Goal: Check status: Check status

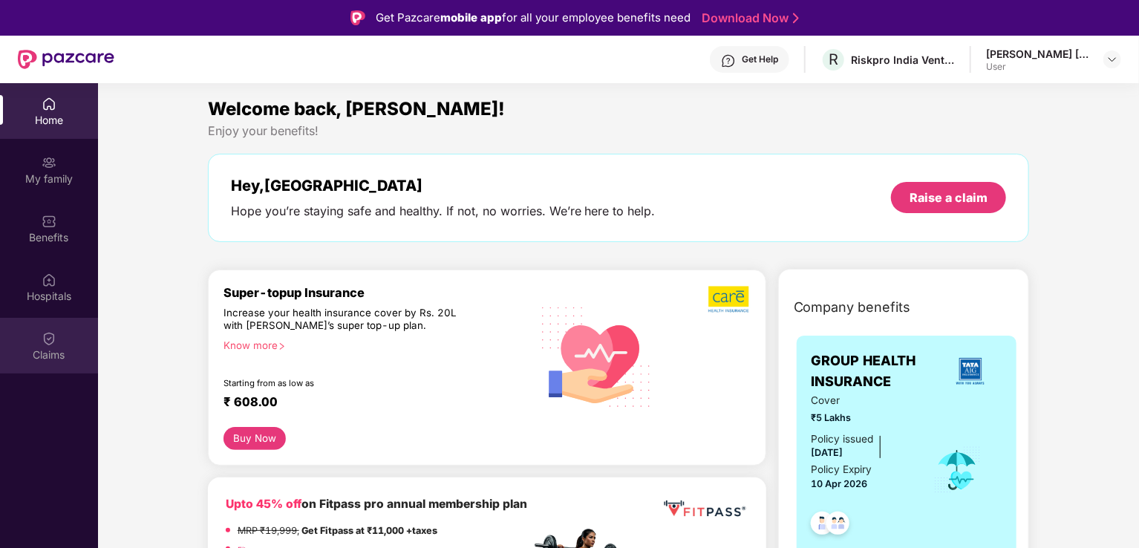
click at [57, 351] on div "Claims" at bounding box center [49, 355] width 98 height 15
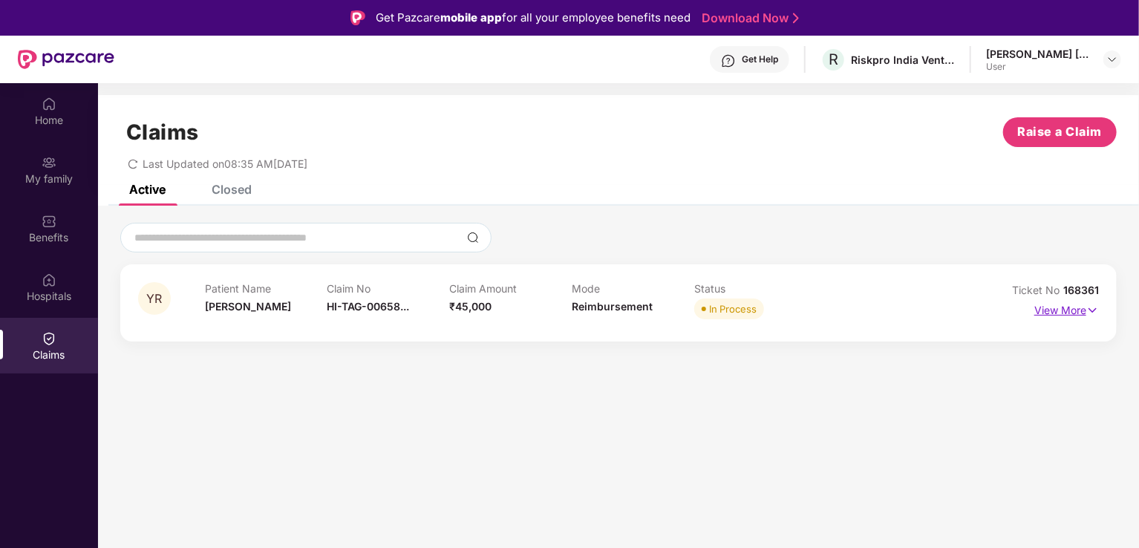
click at [1089, 303] on img at bounding box center [1092, 310] width 13 height 16
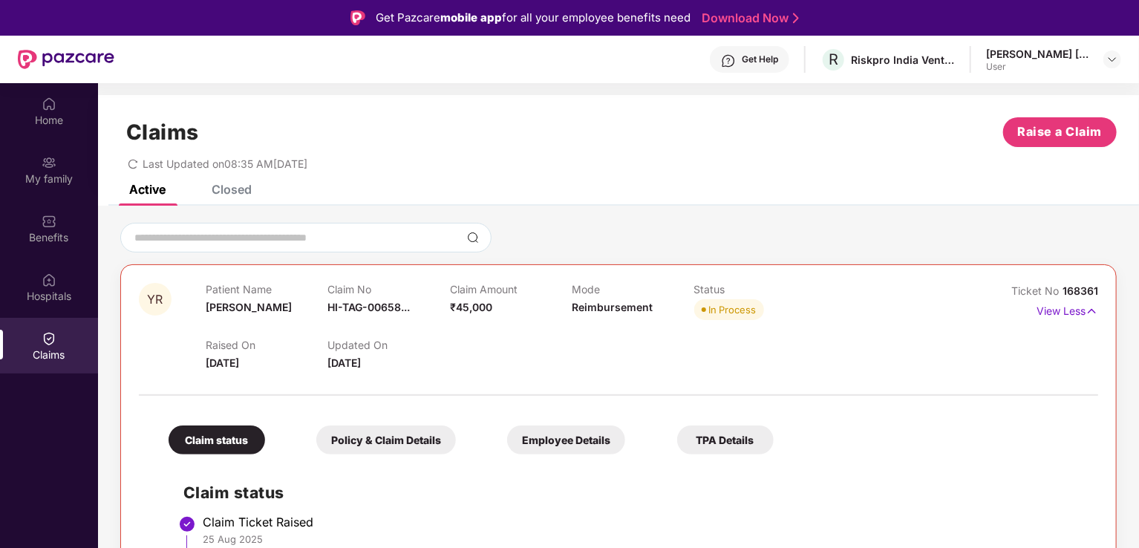
scroll to position [83, 0]
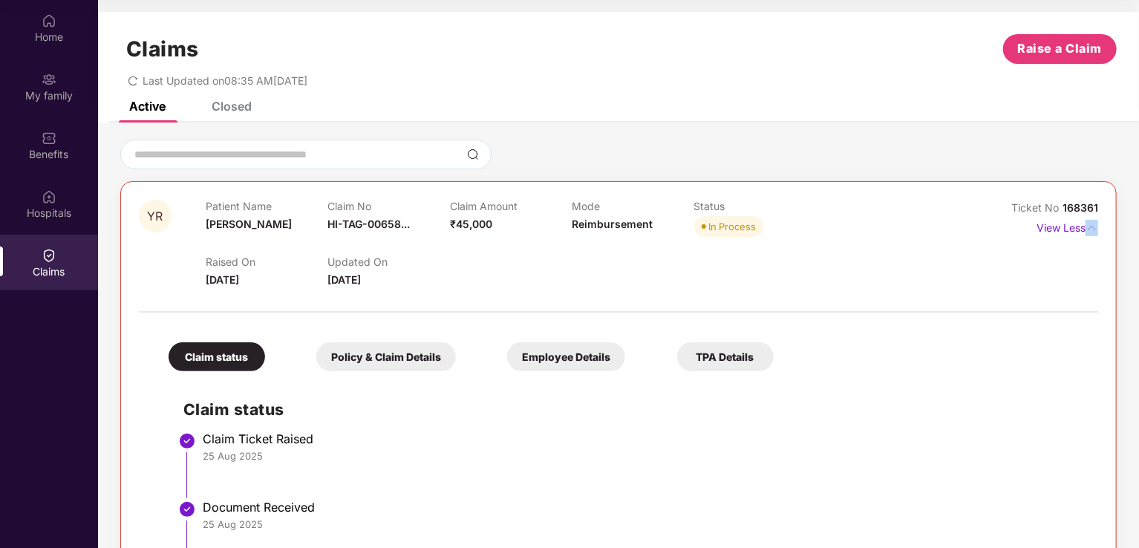
drag, startPoint x: 1138, startPoint y: 221, endPoint x: 1140, endPoint y: 301, distance: 80.2
click at [1138, 301] on html "Get Pazcare mobile app for all your employee benefits need Download Now Get Hel…" at bounding box center [569, 191] width 1139 height 548
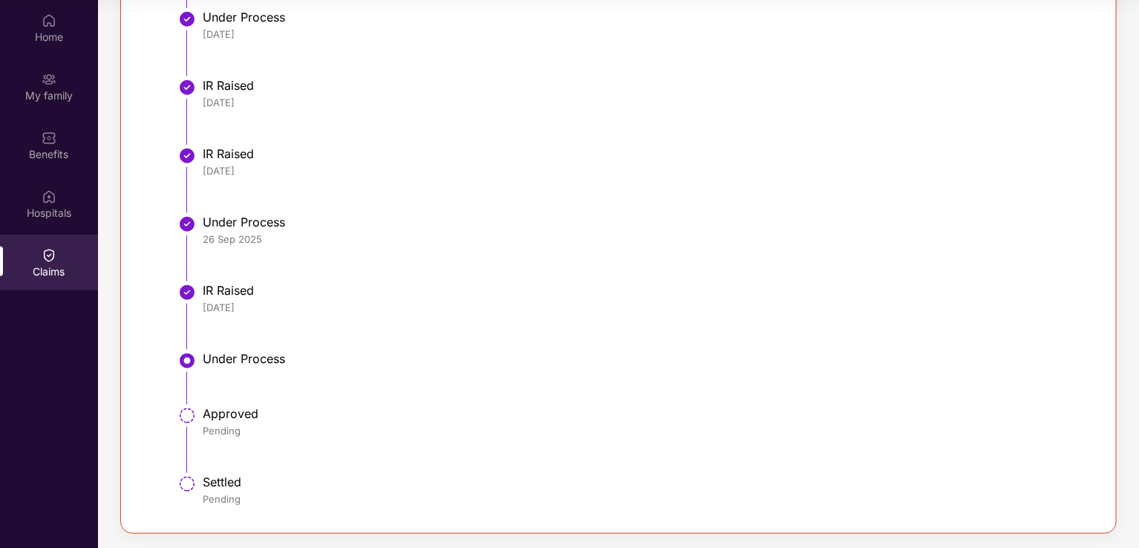
scroll to position [0, 0]
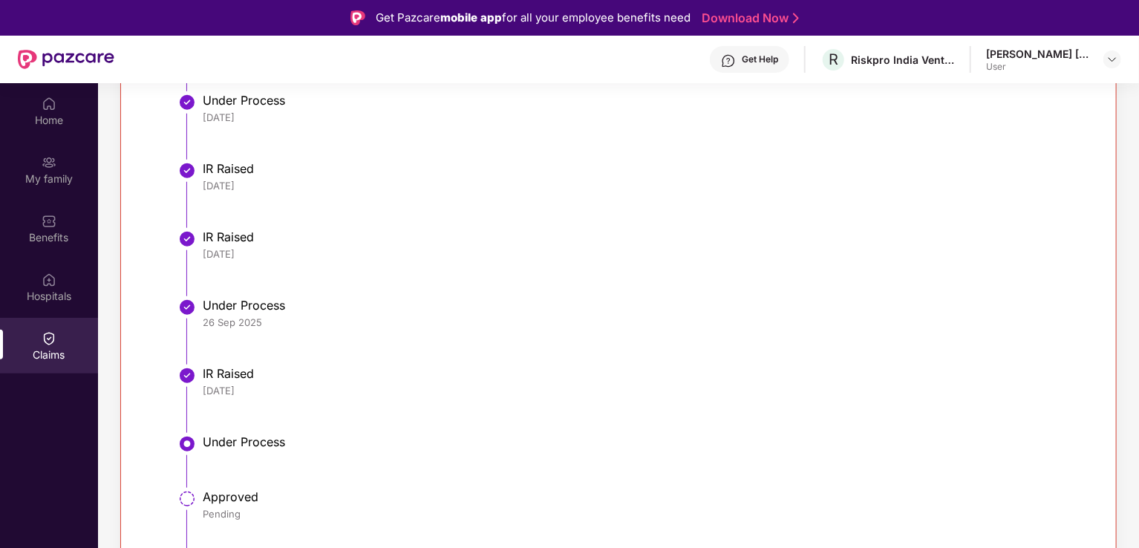
click at [985, 265] on li "IR Raised [DATE]" at bounding box center [633, 269] width 900 height 68
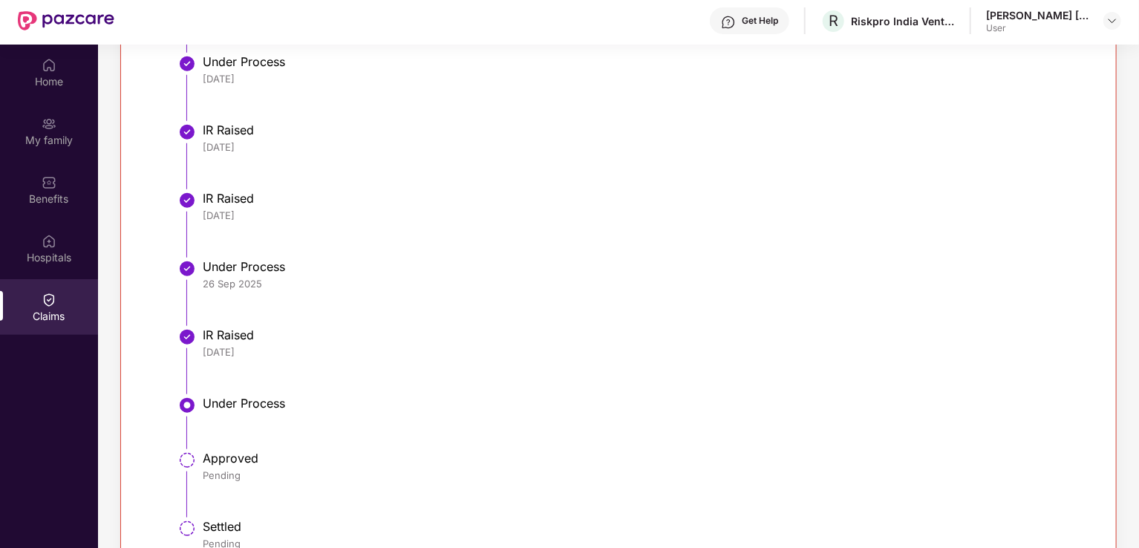
scroll to position [83, 0]
